Goal: Navigation & Orientation: Find specific page/section

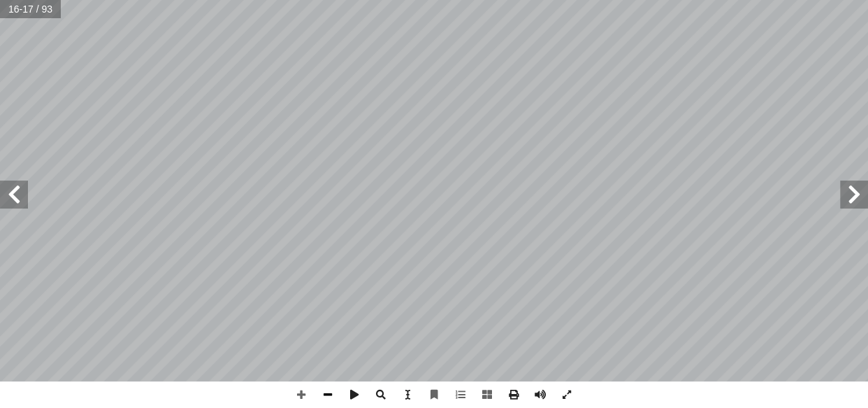
click at [327, 392] on span at bounding box center [328, 394] width 27 height 27
click at [857, 196] on span at bounding box center [854, 194] width 28 height 28
click at [302, 387] on span at bounding box center [301, 394] width 27 height 27
